Goal: Task Accomplishment & Management: Manage account settings

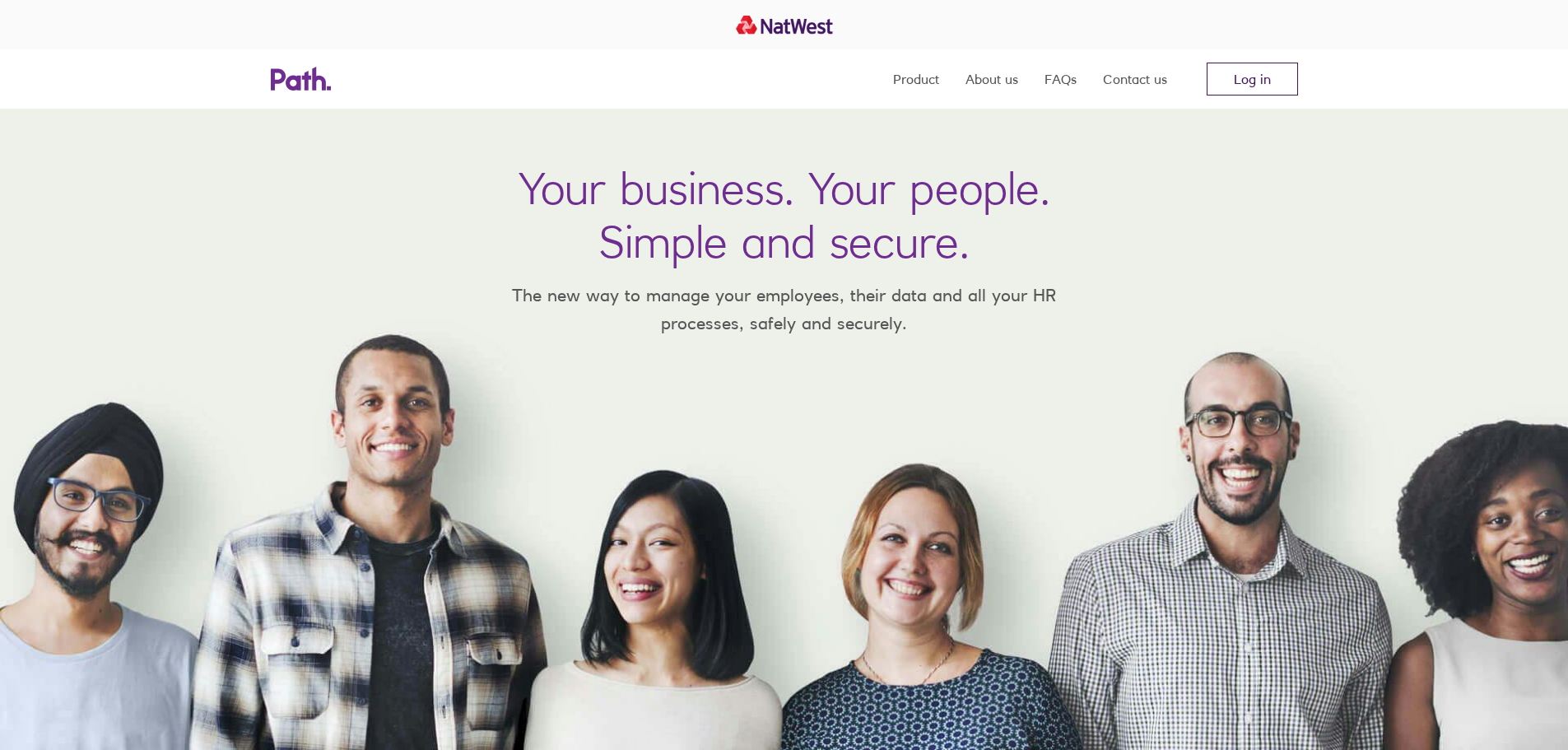
click at [1276, 72] on link "Log in" at bounding box center [1252, 79] width 91 height 33
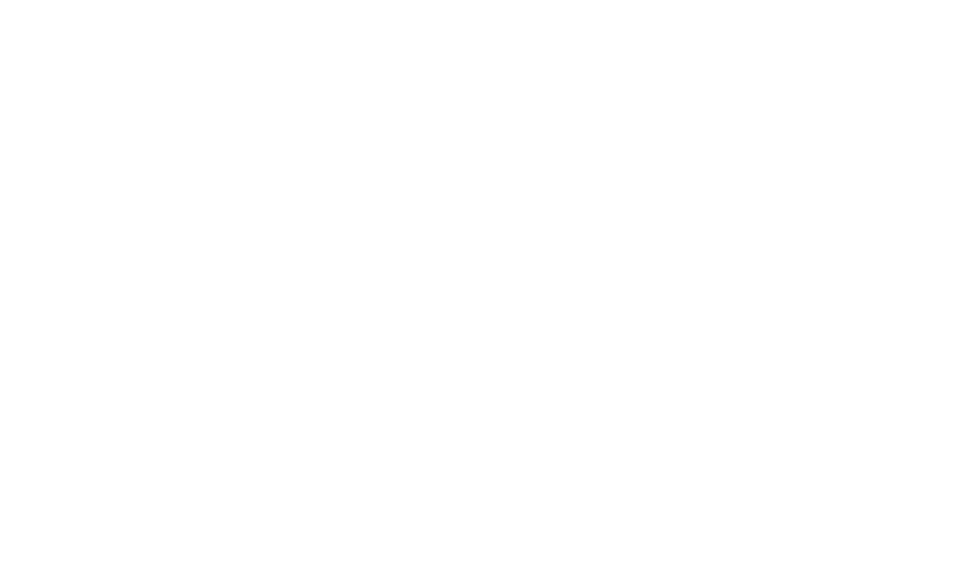
click at [610, 105] on div at bounding box center [489, 288] width 978 height 577
click at [513, 247] on div at bounding box center [489, 288] width 978 height 577
click at [881, 141] on div at bounding box center [489, 288] width 978 height 577
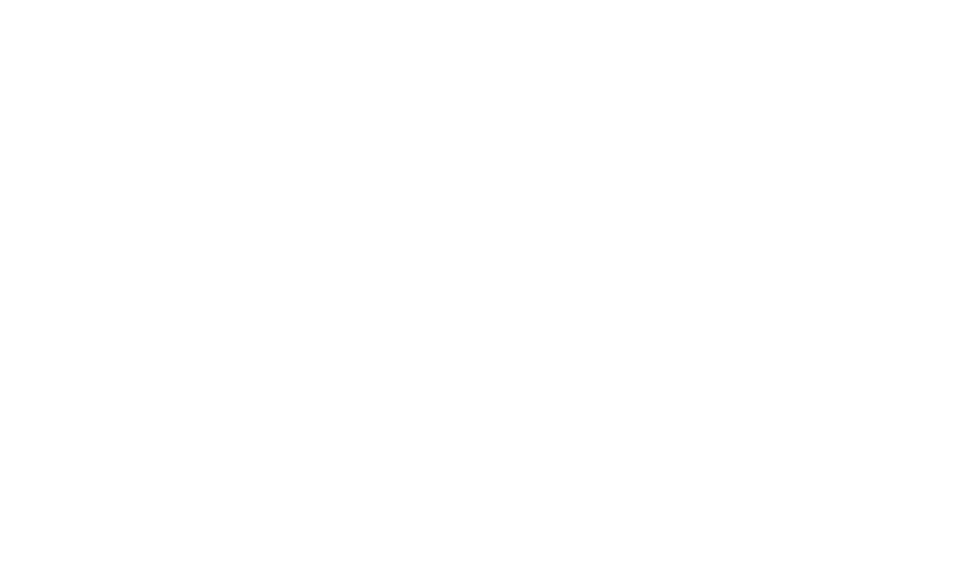
click at [597, 185] on div at bounding box center [489, 288] width 978 height 577
click at [523, 216] on div at bounding box center [489, 288] width 978 height 577
click at [441, 280] on div at bounding box center [489, 288] width 978 height 577
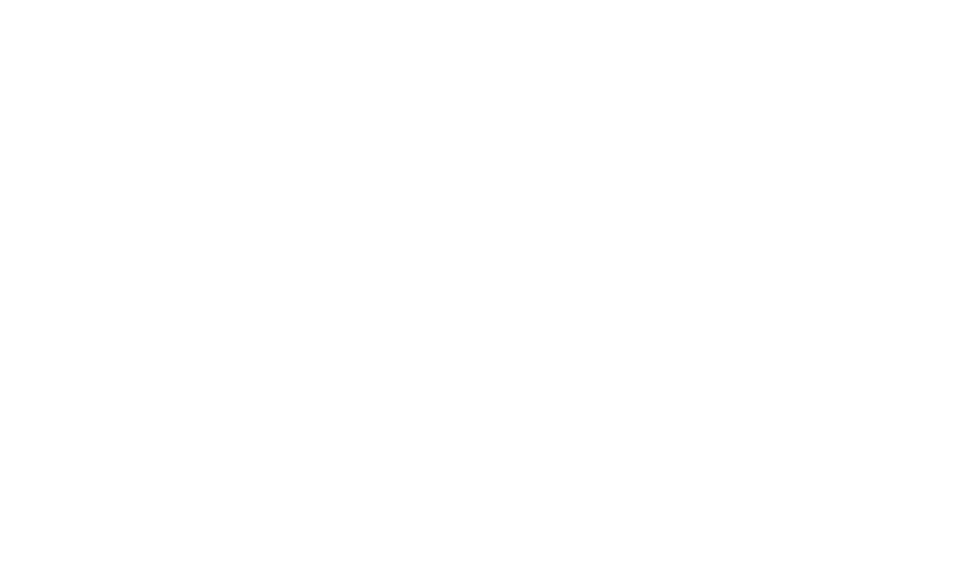
drag, startPoint x: 427, startPoint y: 336, endPoint x: 489, endPoint y: 363, distance: 67.3
click at [423, 351] on div at bounding box center [489, 288] width 978 height 577
click at [489, 363] on div at bounding box center [489, 288] width 978 height 577
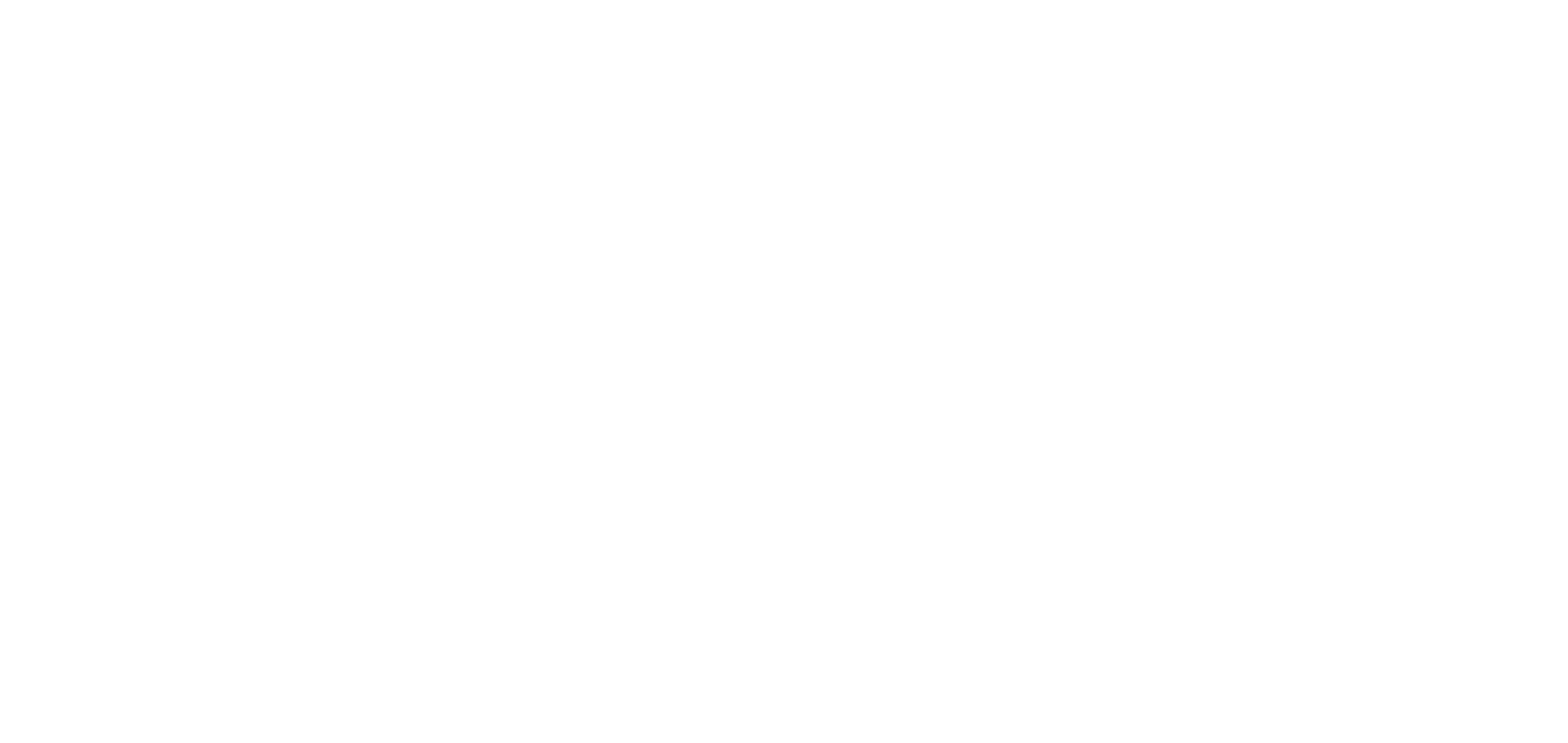
click at [1053, 242] on div at bounding box center [784, 371] width 1568 height 743
click at [1082, 254] on div at bounding box center [784, 371] width 1568 height 743
drag, startPoint x: 1092, startPoint y: 261, endPoint x: 1105, endPoint y: 291, distance: 32.7
click at [1103, 286] on div at bounding box center [784, 371] width 1568 height 743
click at [1105, 291] on div at bounding box center [784, 371] width 1568 height 743
